Goal: Task Accomplishment & Management: Manage account settings

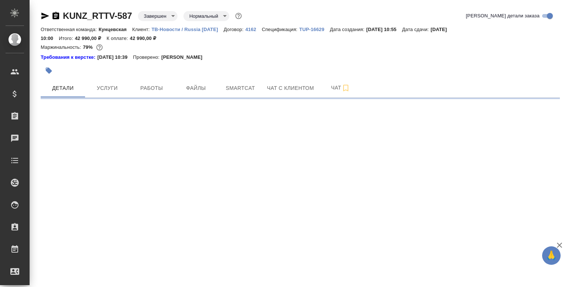
select select "RU"
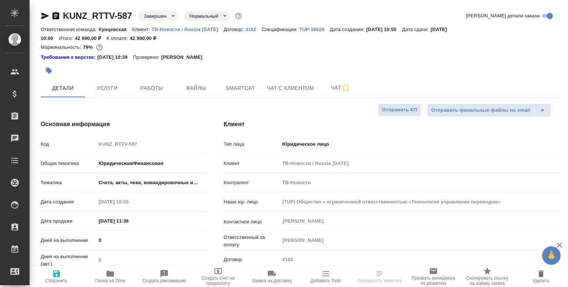
type textarea "x"
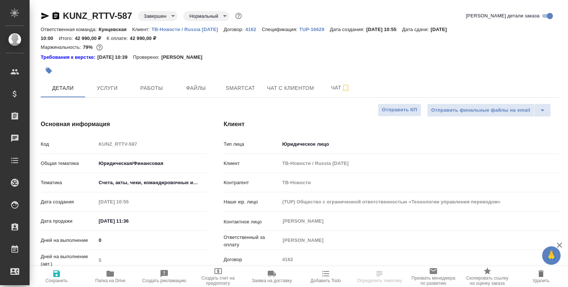
type textarea "x"
type input "Газизов Ринат"
click at [201, 94] on button "Файлы" at bounding box center [196, 88] width 44 height 19
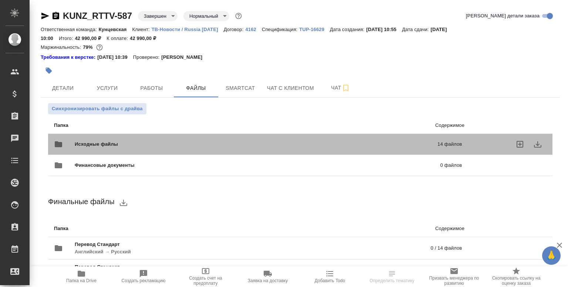
click at [172, 145] on span "Исходные файлы" at bounding box center [176, 144] width 203 height 7
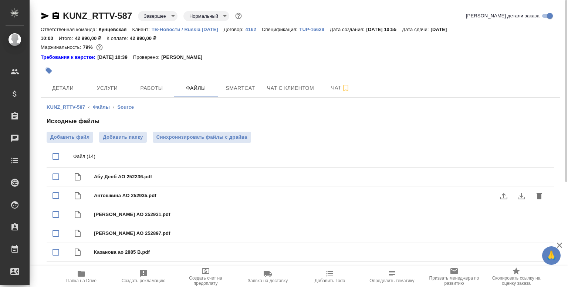
scroll to position [165, 0]
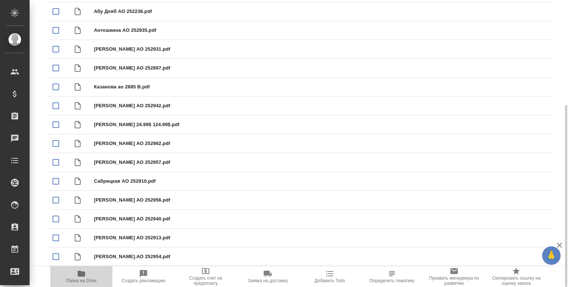
click at [85, 271] on icon "button" at bounding box center [81, 273] width 9 height 9
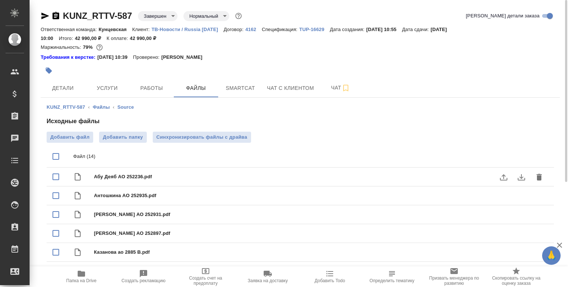
scroll to position [0, 0]
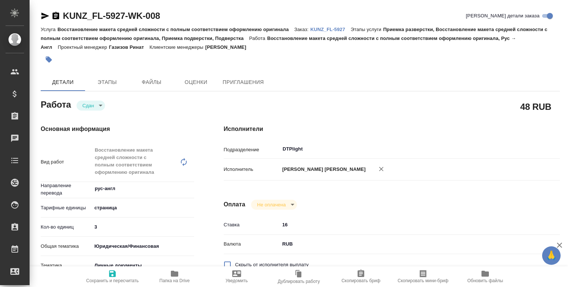
type textarea "x"
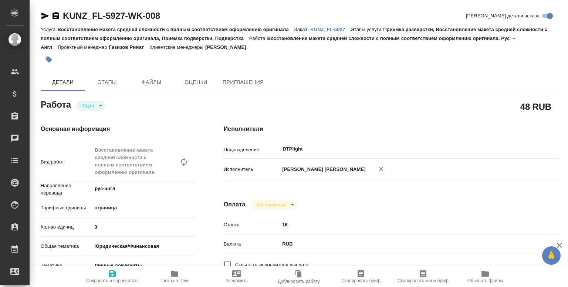
type textarea "x"
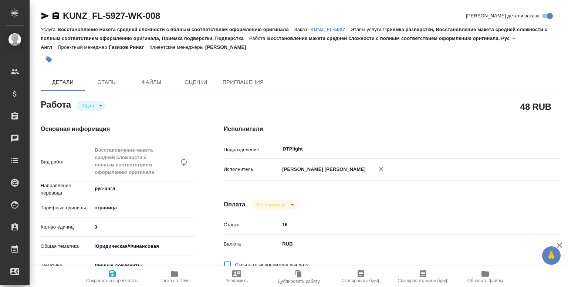
type textarea "x"
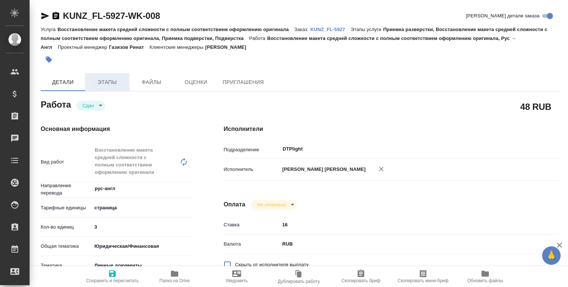
type textarea "x"
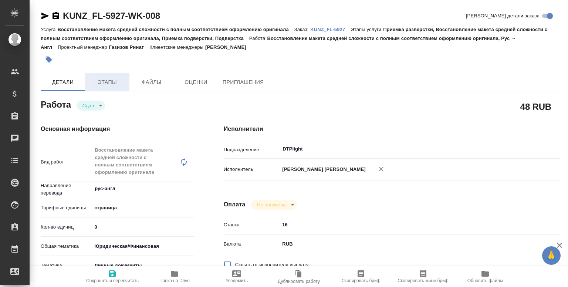
type textarea "x"
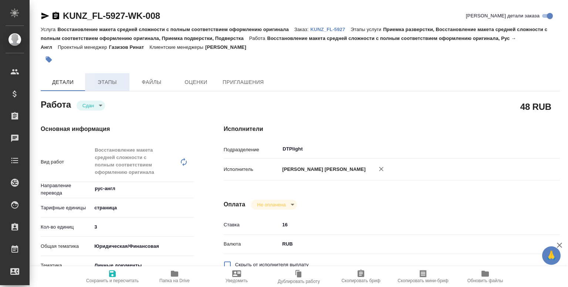
type textarea "x"
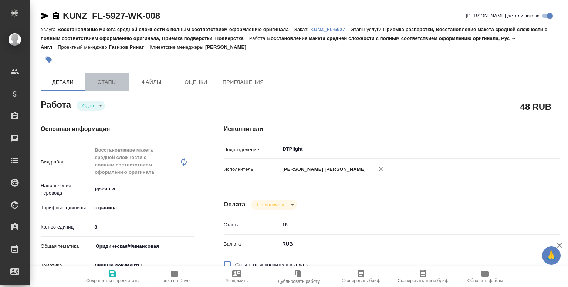
click at [108, 85] on span "Этапы" at bounding box center [108, 82] width 36 height 9
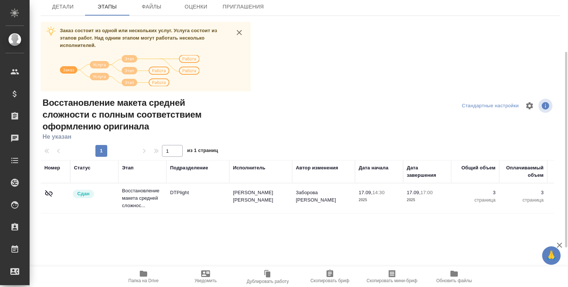
scroll to position [76, 0]
click at [189, 208] on td "DTPlight" at bounding box center [198, 198] width 63 height 26
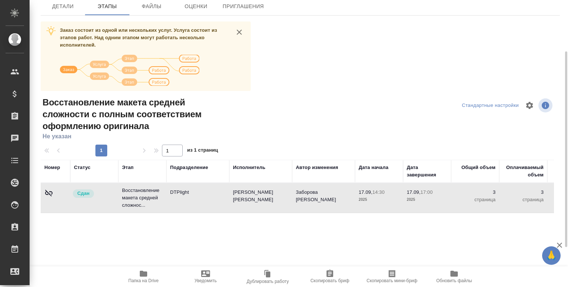
click at [189, 208] on td "DTPlight" at bounding box center [198, 198] width 63 height 26
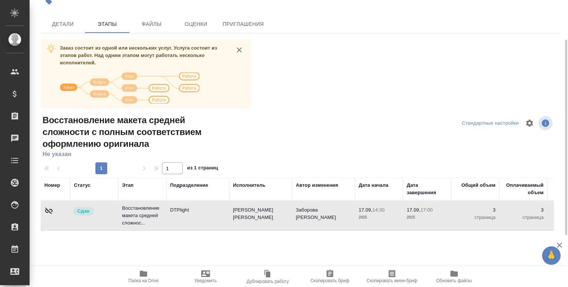
scroll to position [59, 0]
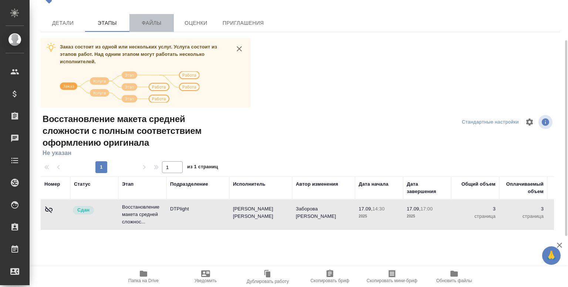
click at [148, 22] on span "Файлы" at bounding box center [152, 23] width 36 height 9
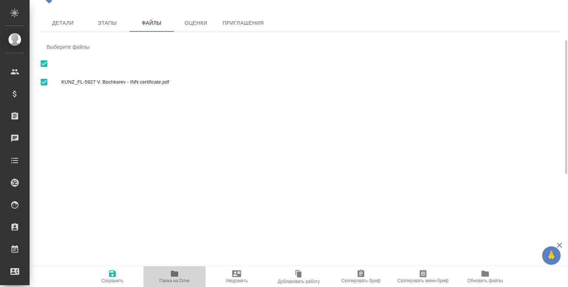
click at [174, 272] on icon "button" at bounding box center [174, 274] width 7 height 6
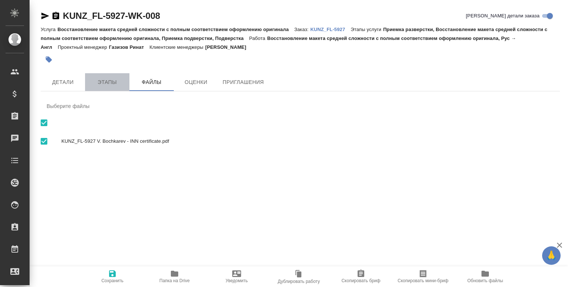
click at [117, 80] on span "Этапы" at bounding box center [108, 82] width 36 height 9
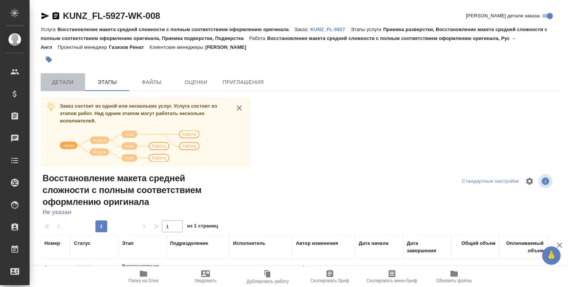
click at [63, 81] on span "Детали" at bounding box center [63, 82] width 36 height 9
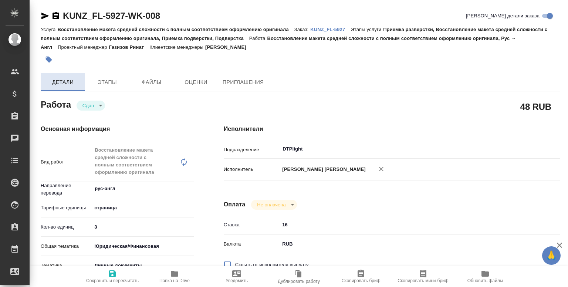
type textarea "x"
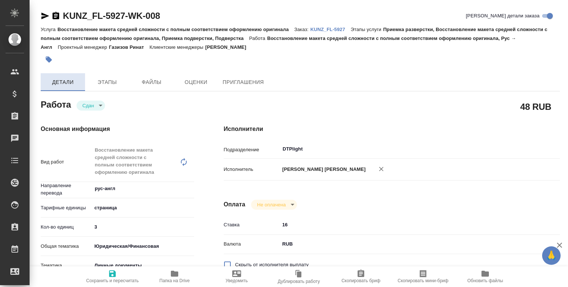
type textarea "x"
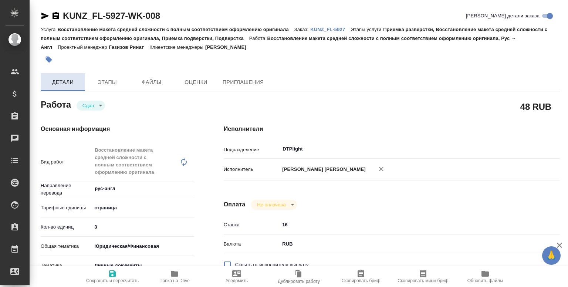
type textarea "x"
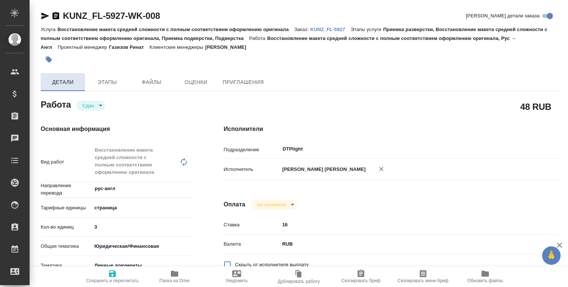
type textarea "x"
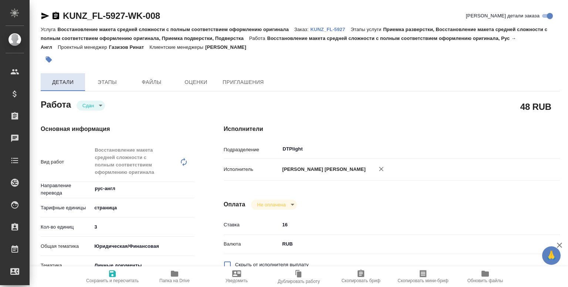
type textarea "x"
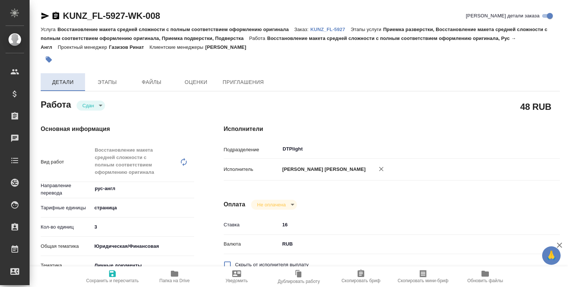
type textarea "x"
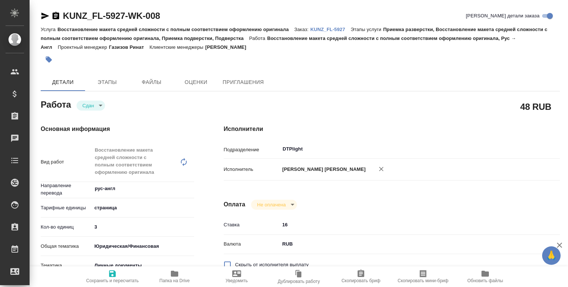
type textarea "x"
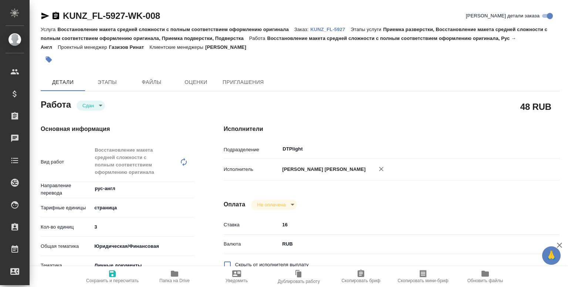
type textarea "x"
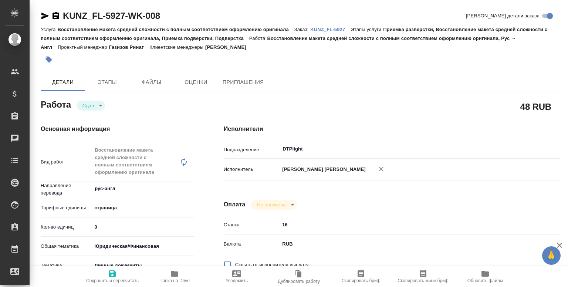
type textarea "x"
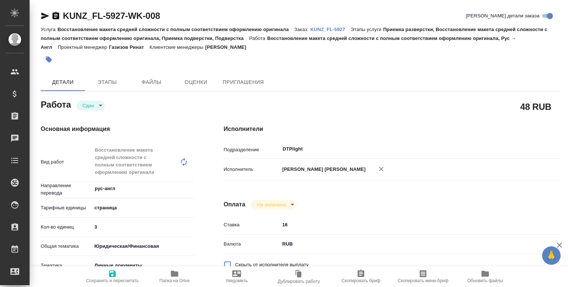
type textarea "x"
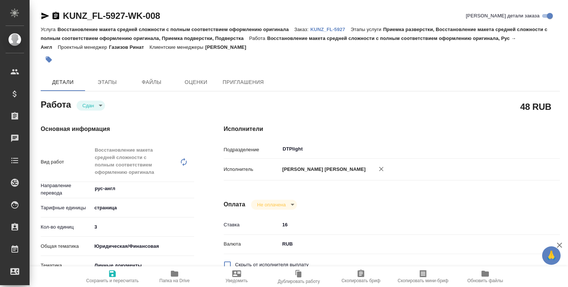
type textarea "x"
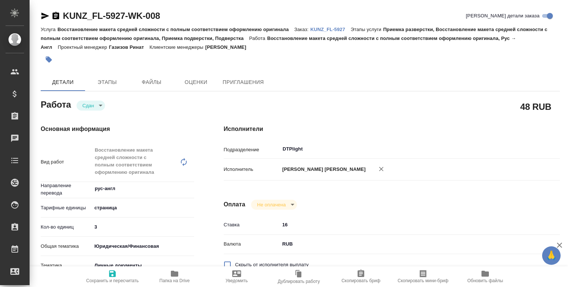
type textarea "x"
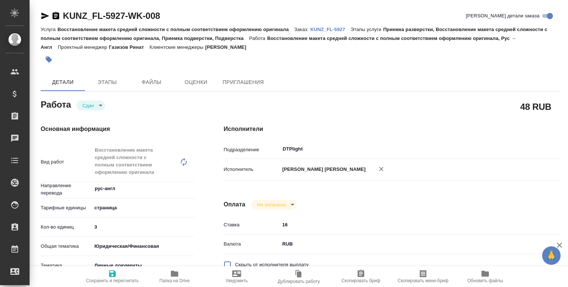
type textarea "x"
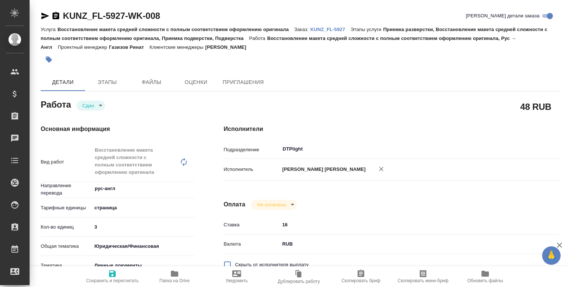
type textarea "x"
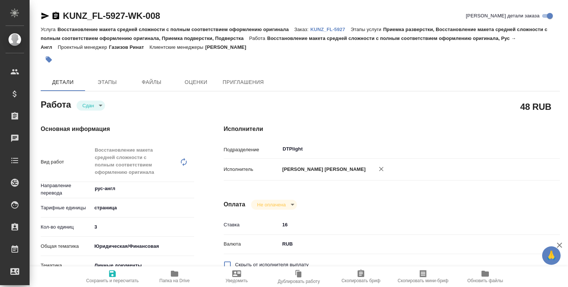
type textarea "x"
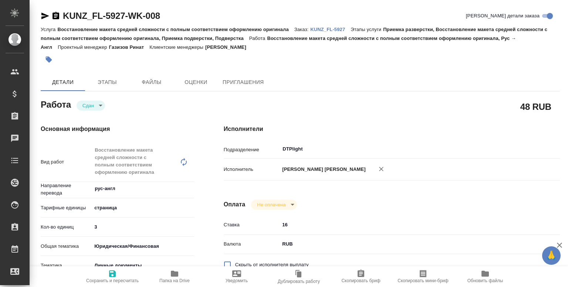
type textarea "x"
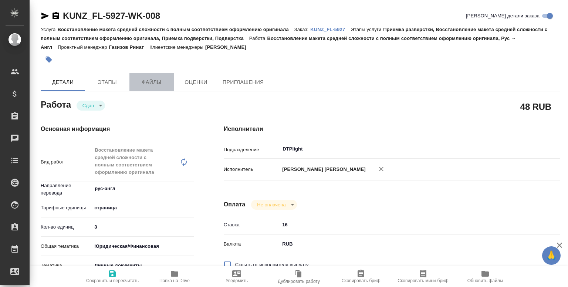
click at [151, 78] on span "Файлы" at bounding box center [152, 82] width 36 height 9
type textarea "x"
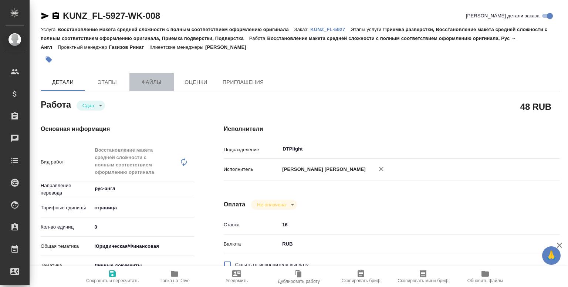
type textarea "x"
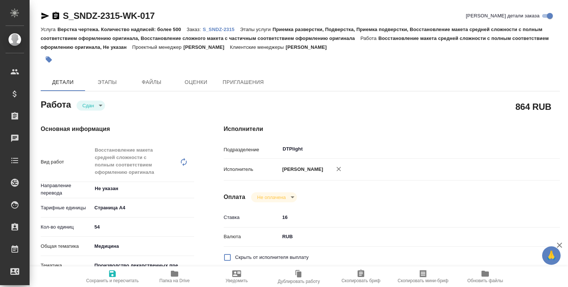
type textarea "x"
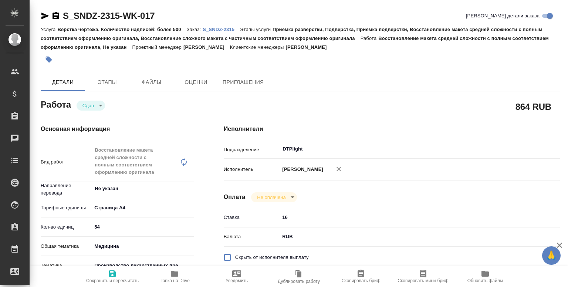
type textarea "x"
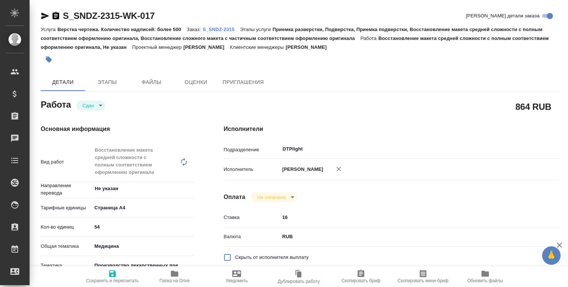
type textarea "x"
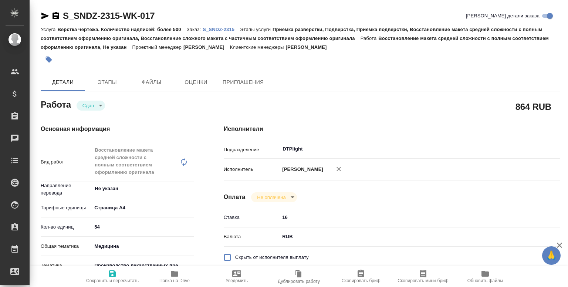
type textarea "x"
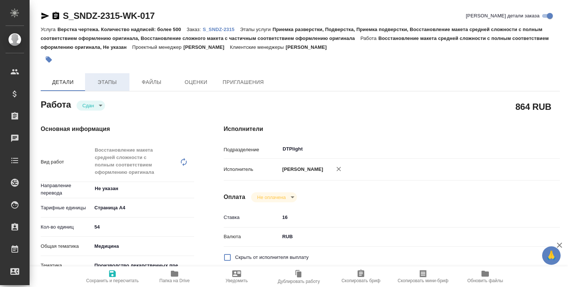
type textarea "x"
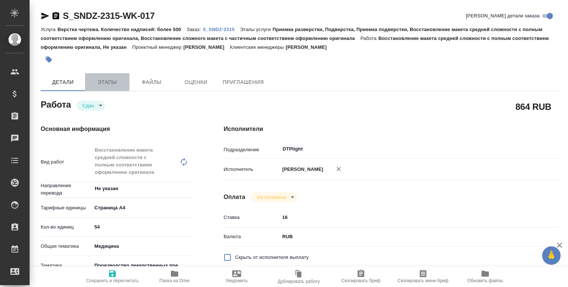
click at [119, 81] on span "Этапы" at bounding box center [108, 82] width 36 height 9
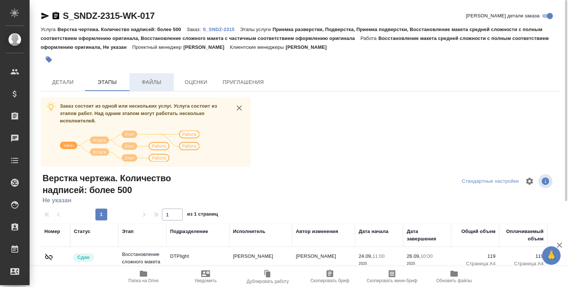
click at [148, 88] on button "Файлы" at bounding box center [152, 82] width 44 height 18
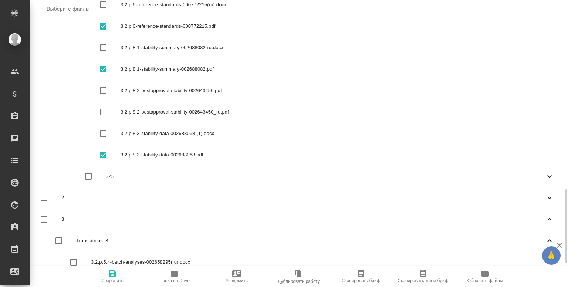
scroll to position [831, 0]
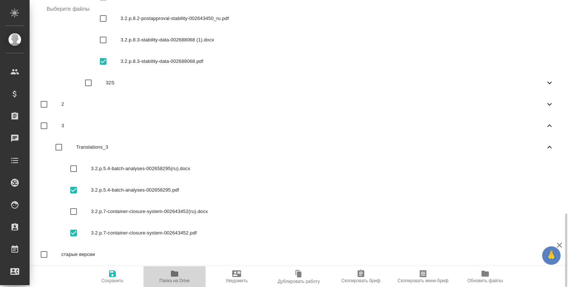
click at [169, 278] on span "Папка на Drive" at bounding box center [174, 276] width 53 height 14
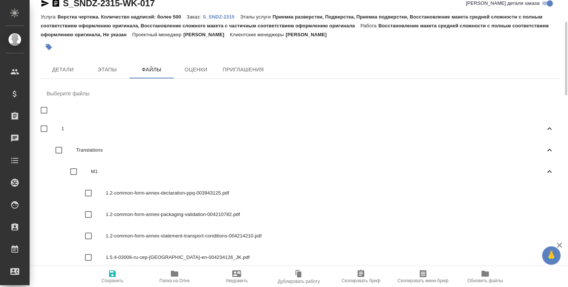
scroll to position [0, 0]
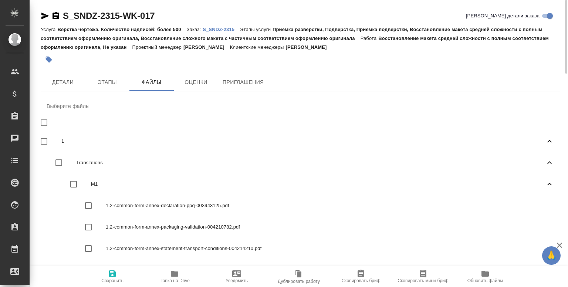
click at [219, 27] on p "S_SNDZ-2315" at bounding box center [221, 30] width 37 height 6
click at [100, 87] on button "Этапы" at bounding box center [107, 82] width 44 height 18
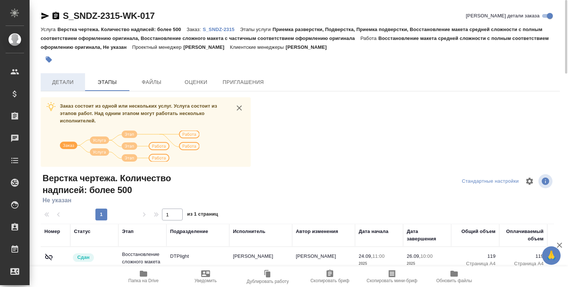
click at [67, 86] on span "Детали" at bounding box center [63, 82] width 36 height 9
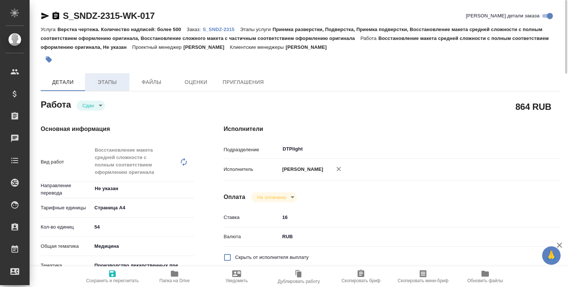
type textarea "x"
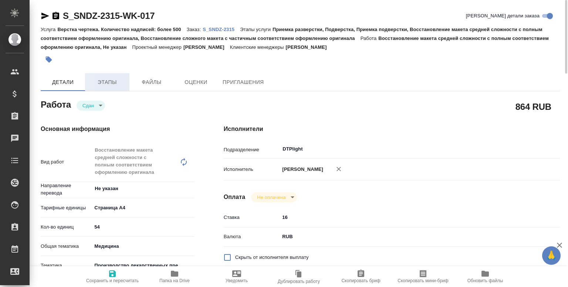
type textarea "x"
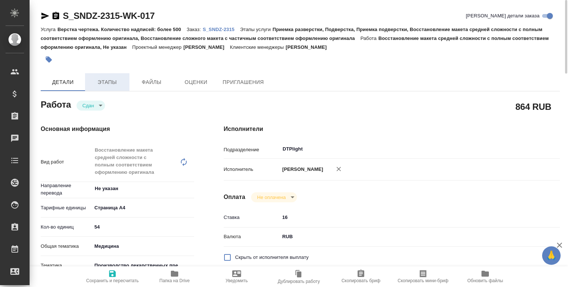
type textarea "x"
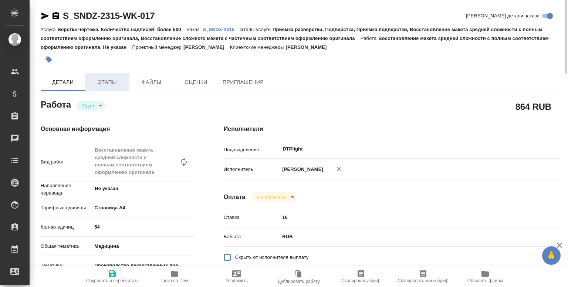
type textarea "x"
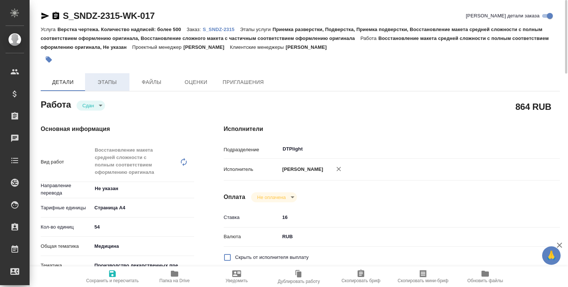
type textarea "x"
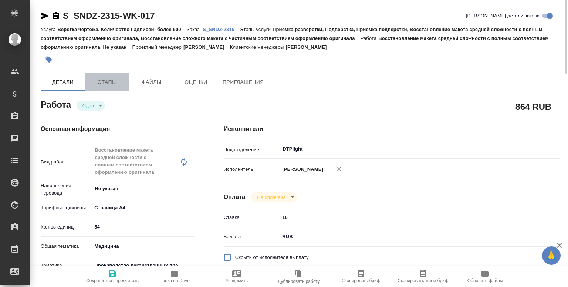
click at [110, 82] on span "Этапы" at bounding box center [108, 82] width 36 height 9
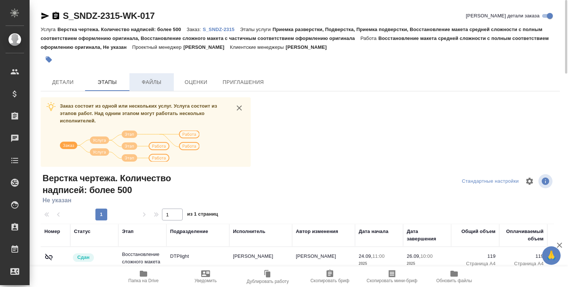
click at [158, 86] on span "Файлы" at bounding box center [152, 82] width 36 height 9
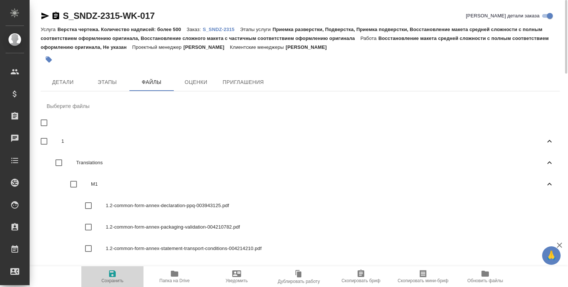
click at [117, 279] on span "Сохранить" at bounding box center [112, 280] width 22 height 5
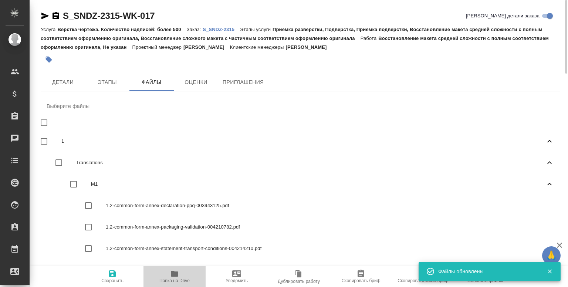
click at [176, 274] on icon "button" at bounding box center [174, 274] width 7 height 6
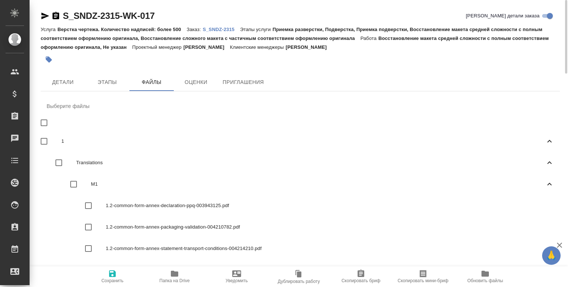
click at [115, 277] on icon "button" at bounding box center [112, 273] width 9 height 9
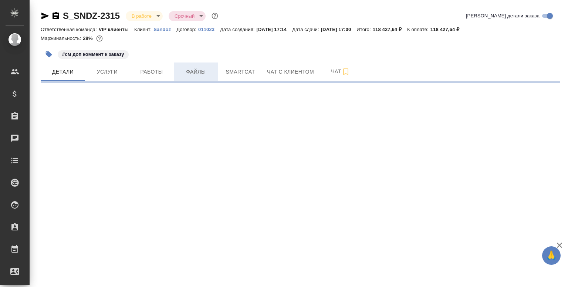
select select "RU"
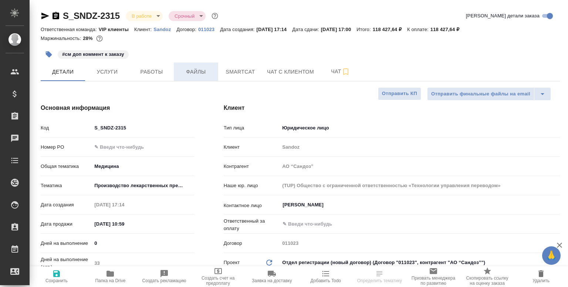
type textarea "x"
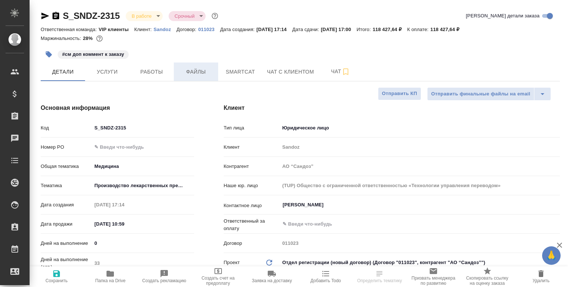
type textarea "x"
click at [107, 275] on icon "button" at bounding box center [110, 274] width 7 height 6
type textarea "x"
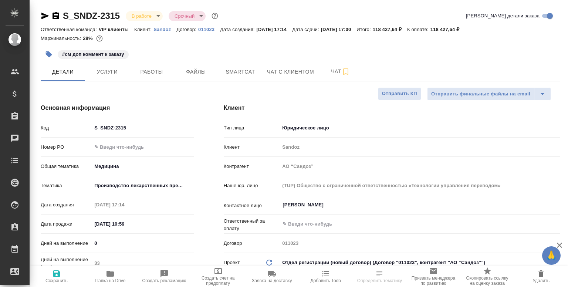
select select "RU"
type textarea "x"
click at [142, 73] on span "Работы" at bounding box center [152, 71] width 36 height 9
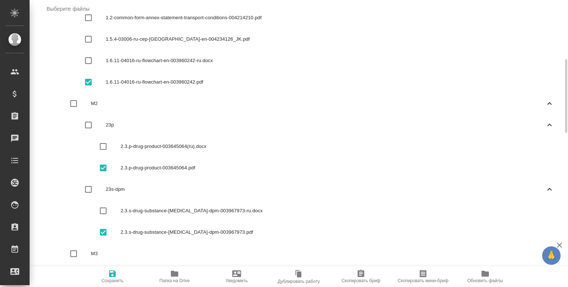
scroll to position [231, 0]
click at [115, 277] on icon "button" at bounding box center [112, 273] width 9 height 9
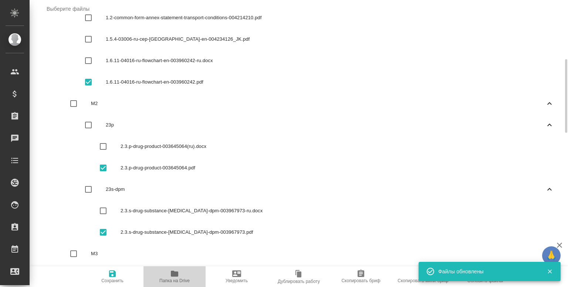
click at [172, 281] on span "Папка на Drive" at bounding box center [174, 280] width 30 height 5
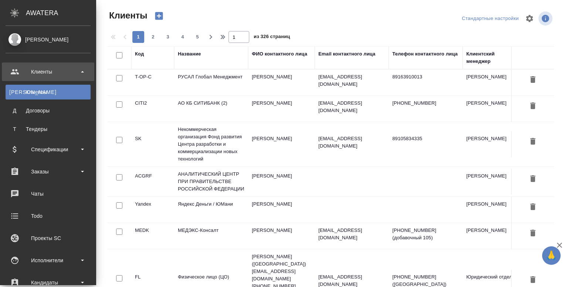
select select "RU"
click at [31, 169] on div "Заказы" at bounding box center [48, 171] width 85 height 11
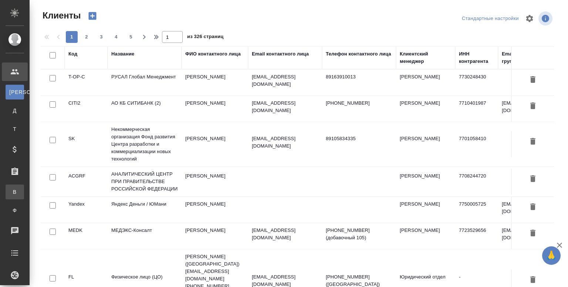
click at [11, 194] on div "Все заказы" at bounding box center [5, 191] width 11 height 7
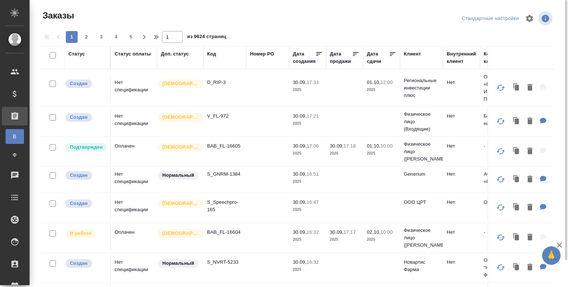
click at [130, 86] on td "Нет спецификации" at bounding box center [134, 88] width 46 height 26
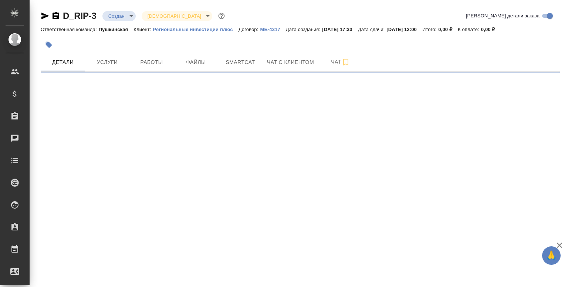
select select "RU"
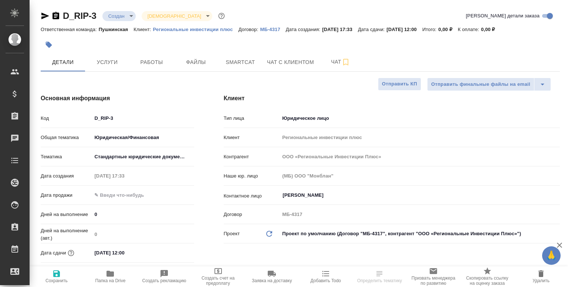
type textarea "x"
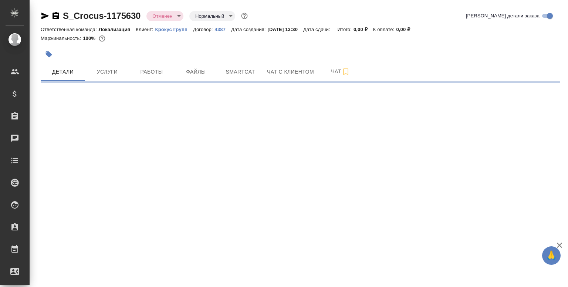
select select "RU"
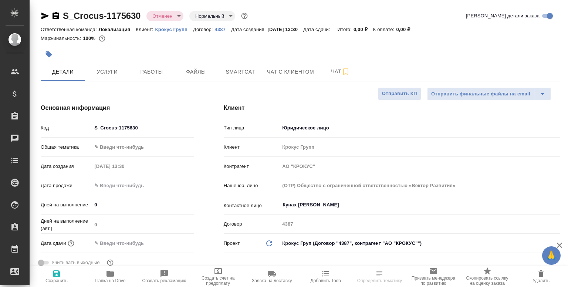
type textarea "x"
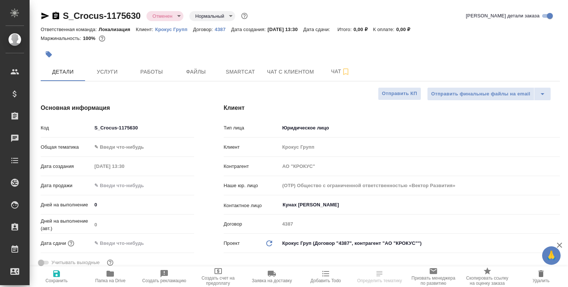
type textarea "x"
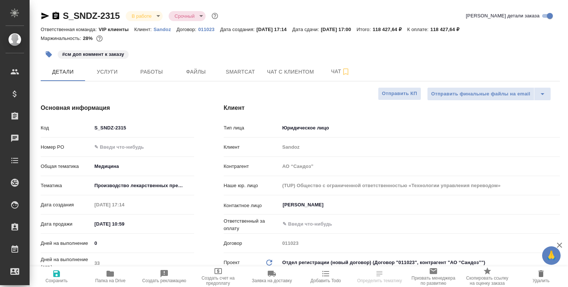
select select "RU"
click at [108, 271] on icon "button" at bounding box center [110, 274] width 7 height 6
select select "RU"
type textarea "x"
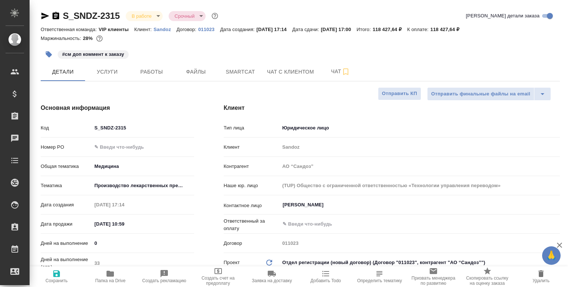
type textarea "x"
